Goal: Information Seeking & Learning: Check status

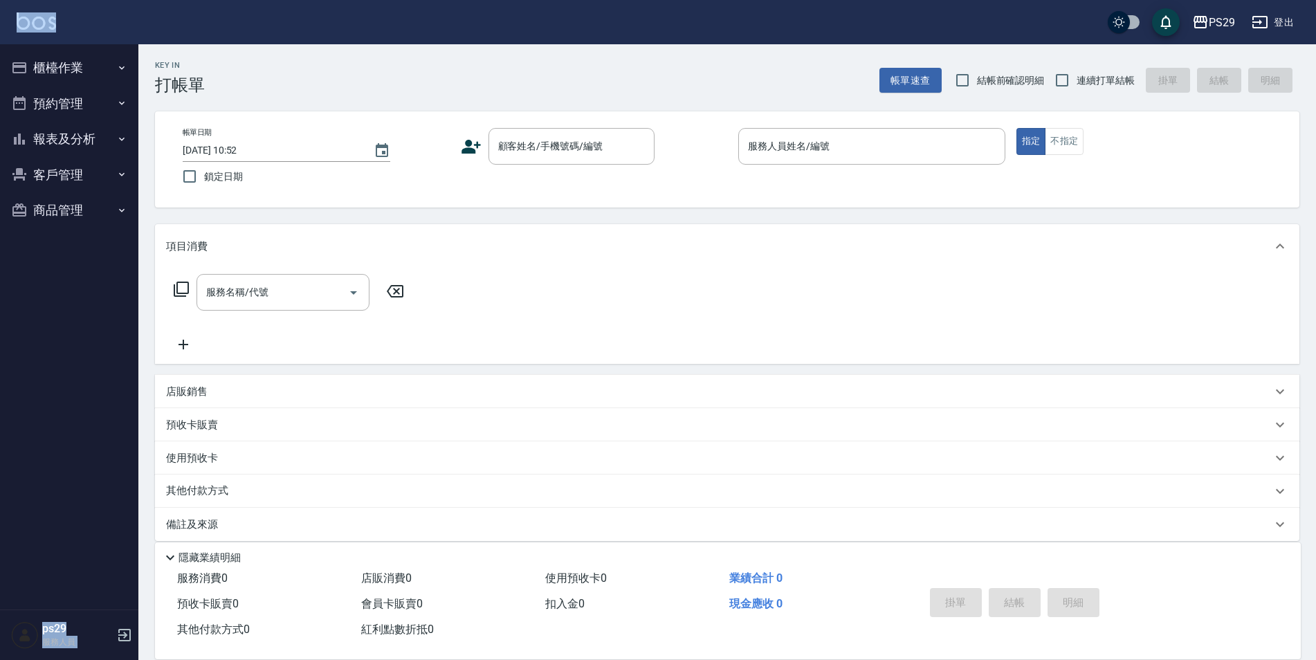
drag, startPoint x: 17, startPoint y: 30, endPoint x: 66, endPoint y: 16, distance: 51.9
click at [66, 16] on div "PS29 登出" at bounding box center [658, 22] width 1316 height 44
click at [44, 19] on img at bounding box center [36, 20] width 39 height 17
drag, startPoint x: 56, startPoint y: 132, endPoint x: 55, endPoint y: 168, distance: 36.0
click at [53, 131] on button "報表及分析" at bounding box center [69, 139] width 127 height 36
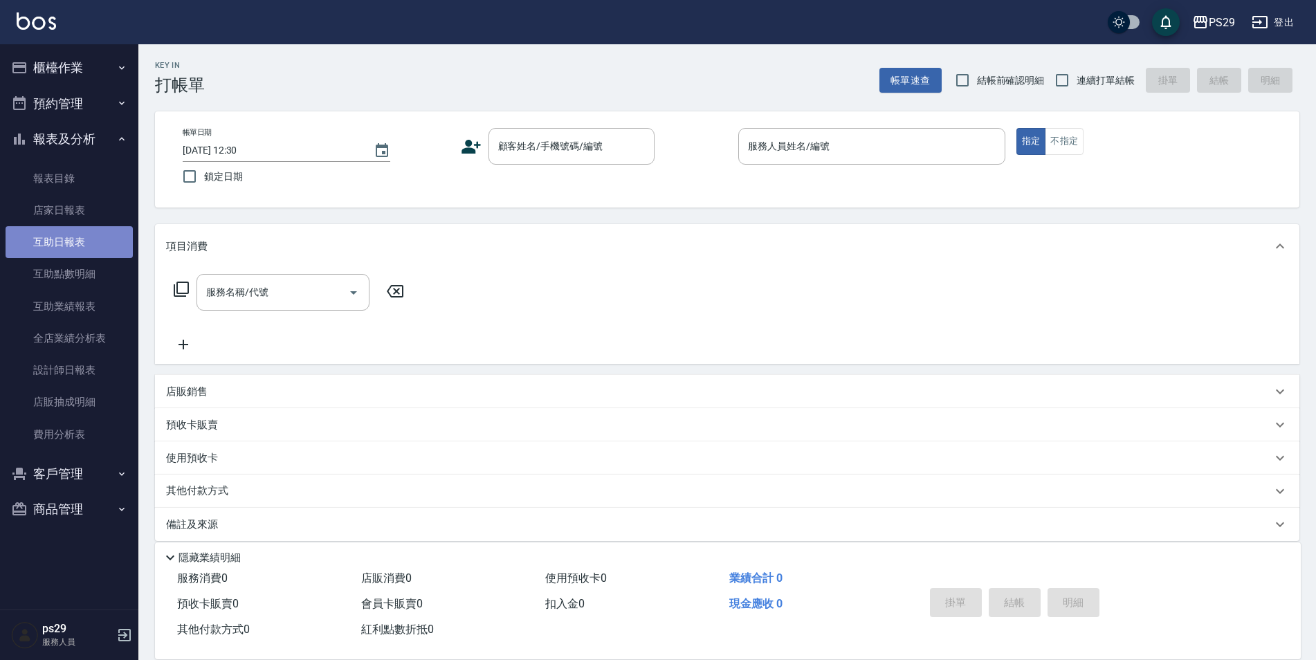
click at [62, 255] on link "互助日報表" at bounding box center [69, 242] width 127 height 32
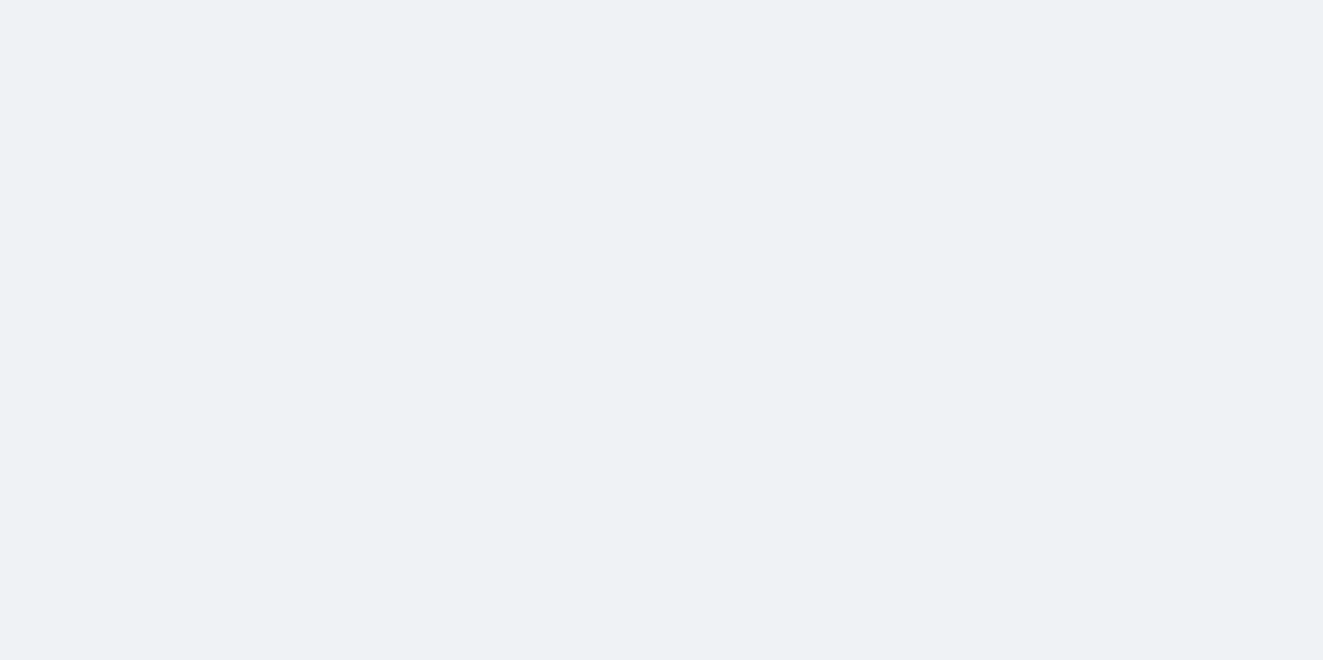
click at [574, 0] on html at bounding box center [661, 0] width 1323 height 0
click at [127, 0] on html at bounding box center [661, 0] width 1323 height 0
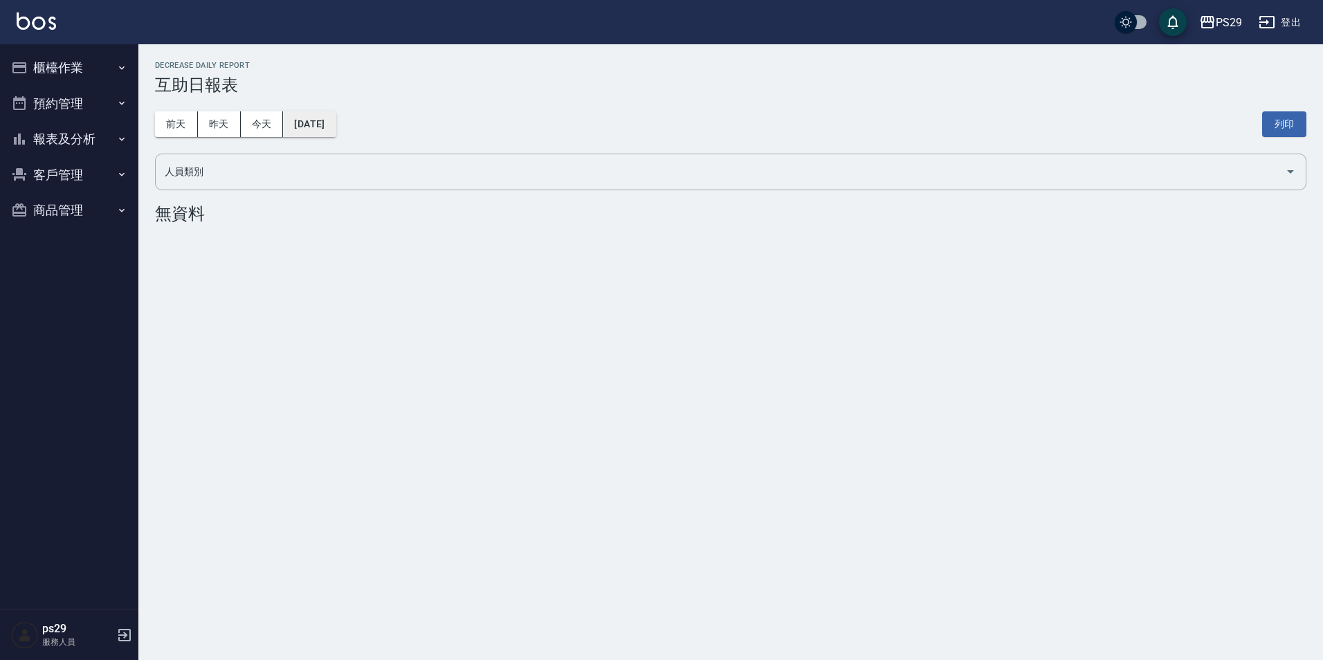
click at [312, 117] on button "[DATE]" at bounding box center [309, 124] width 53 height 26
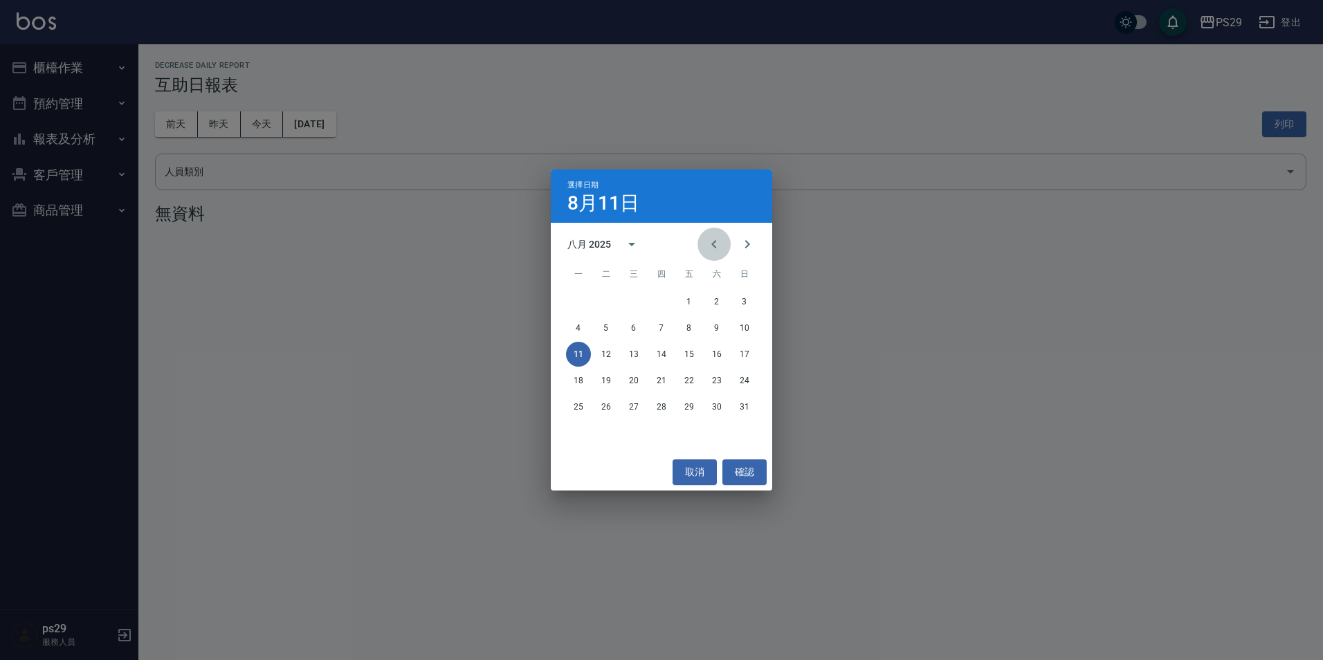
click at [710, 246] on icon "Previous month" at bounding box center [714, 244] width 17 height 17
click at [657, 407] on button "31" at bounding box center [661, 406] width 25 height 25
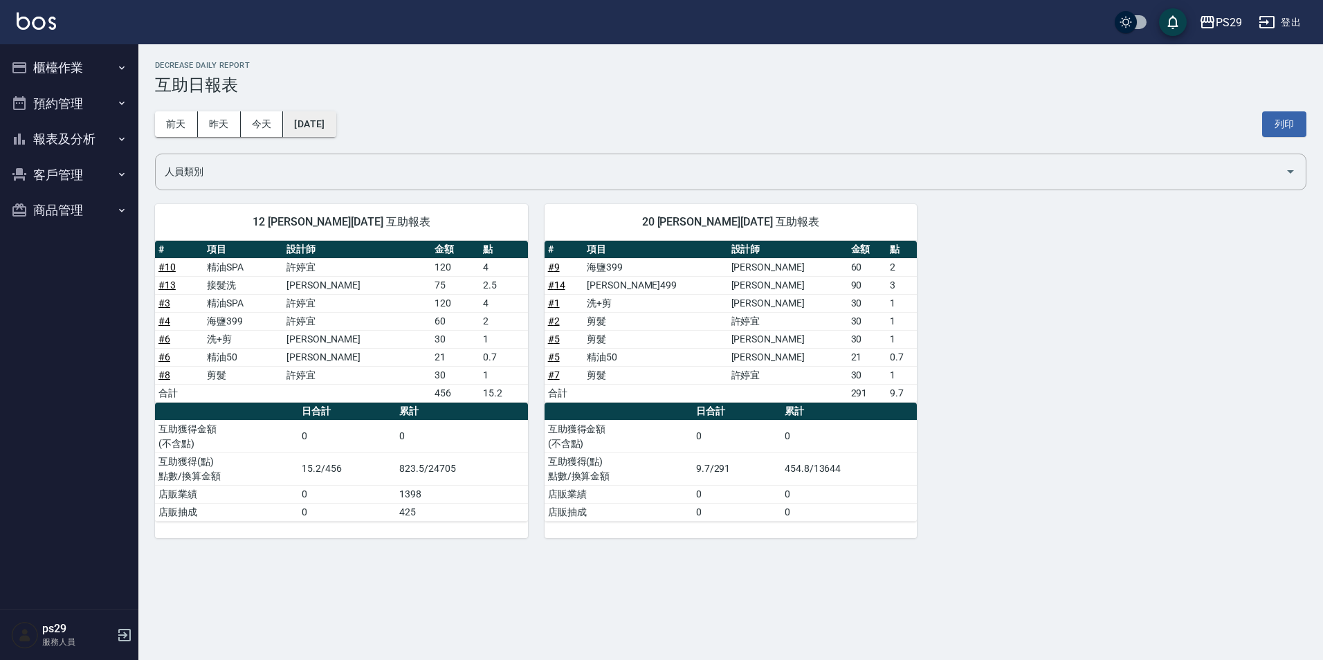
click at [331, 120] on button "[DATE]" at bounding box center [309, 124] width 53 height 26
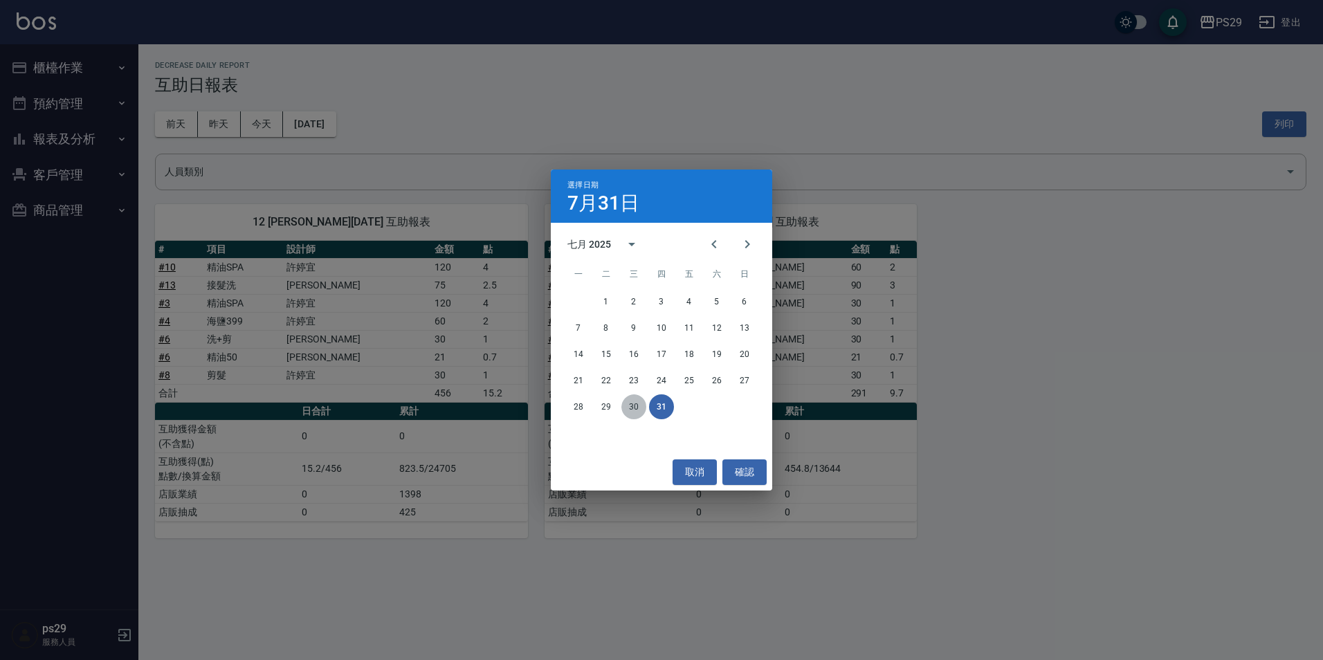
click at [635, 405] on button "30" at bounding box center [633, 406] width 25 height 25
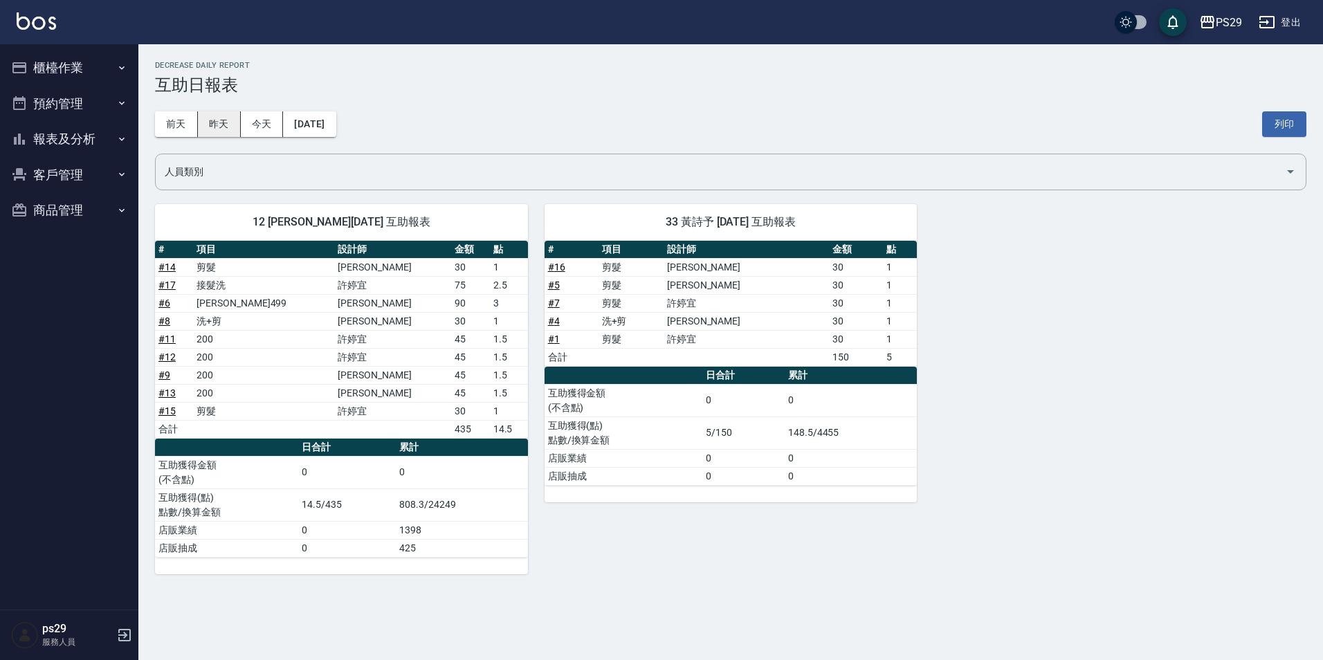
click at [228, 120] on button "昨天" at bounding box center [219, 124] width 43 height 26
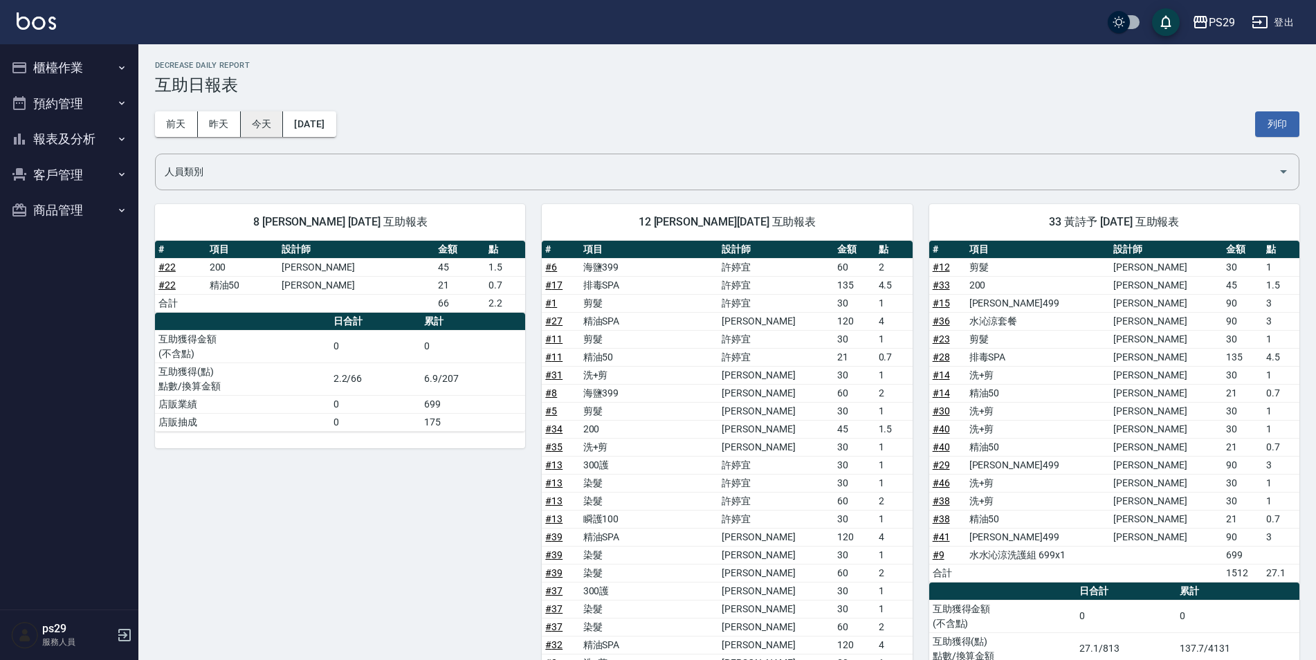
click at [252, 126] on button "今天" at bounding box center [262, 124] width 43 height 26
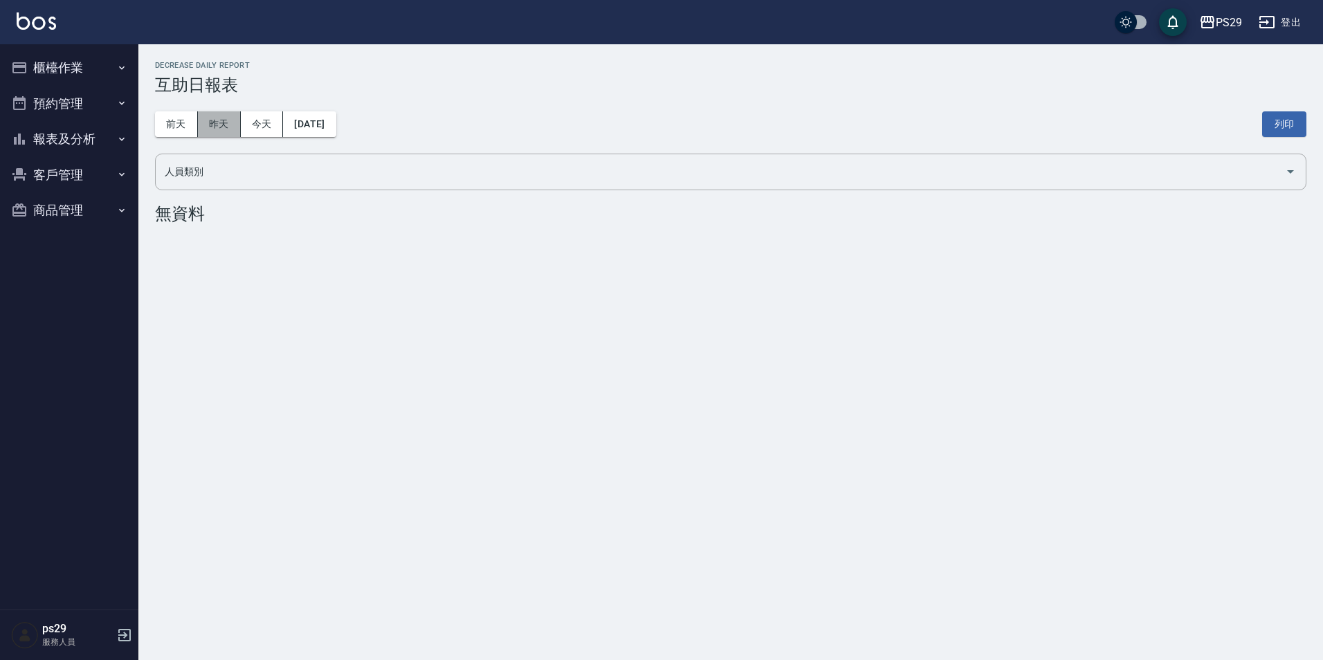
click at [211, 130] on button "昨天" at bounding box center [219, 124] width 43 height 26
